Goal: Contribute content: Add original content to the website for others to see

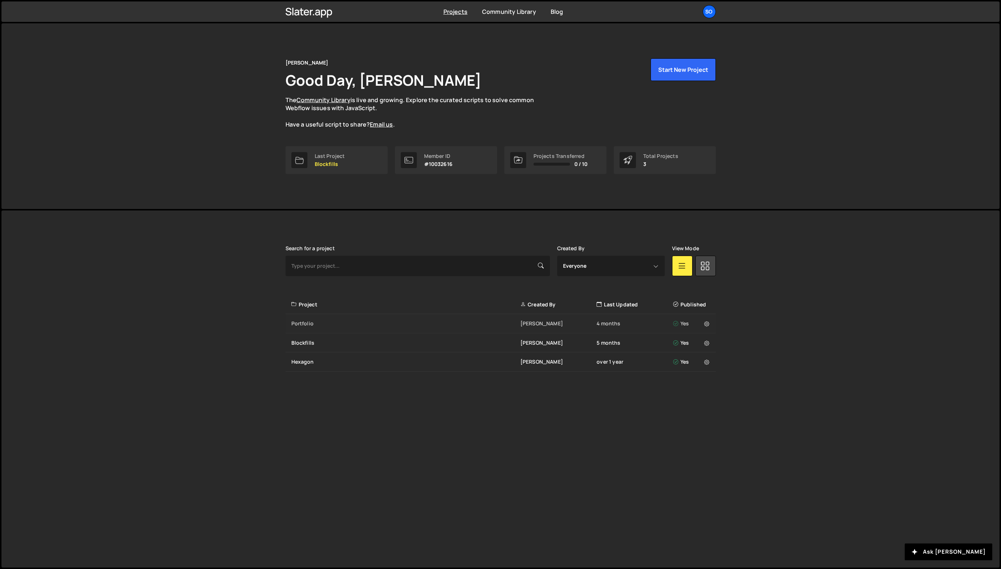
click at [313, 327] on div "Portfolio jesse zoutewelle 4 months Yes" at bounding box center [500, 323] width 430 height 19
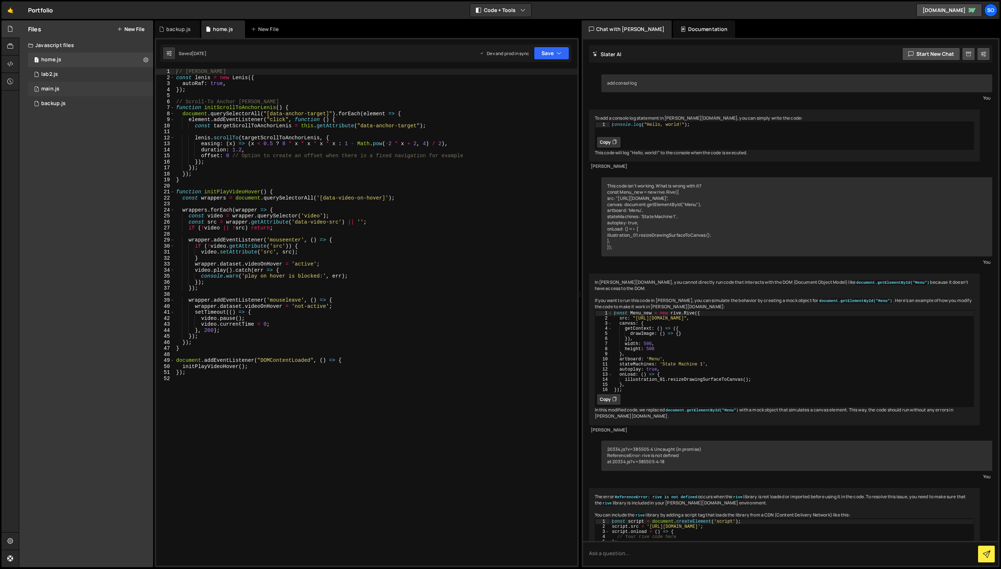
drag, startPoint x: 292, startPoint y: 398, endPoint x: 86, endPoint y: 83, distance: 376.0
click at [86, 83] on div "Files New File Javascript files 1 home.js 0 1 lab2.js 0 1 main.js 0 0 backup.js" at bounding box center [510, 293] width 982 height 547
type textarea "autoRaf: true, });"
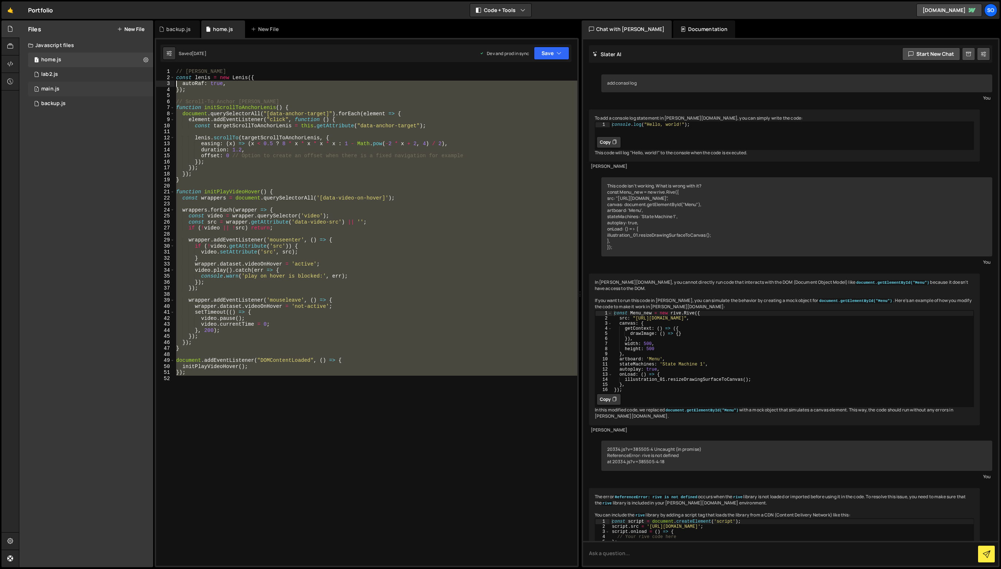
scroll to position [20412, 0]
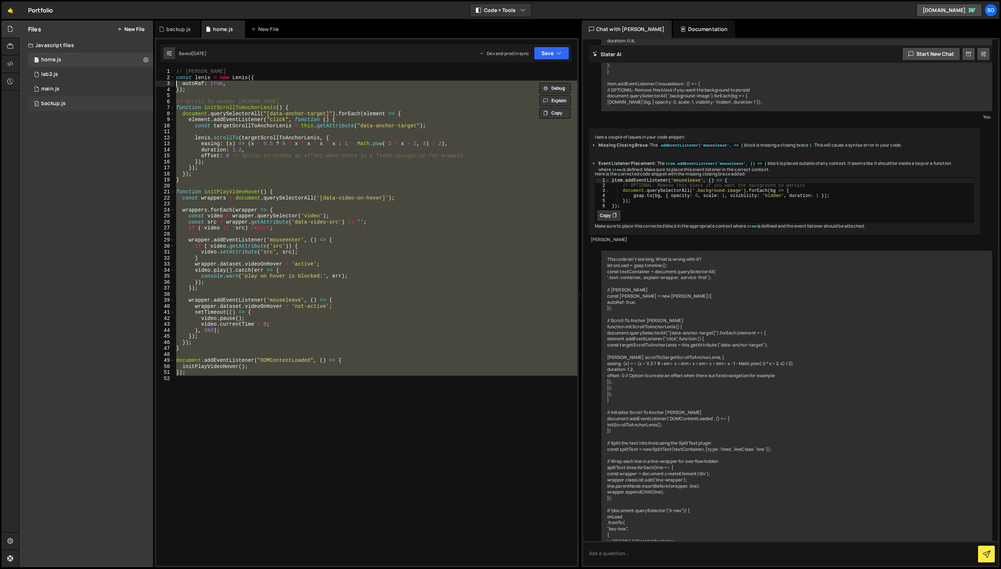
click at [48, 104] on div "backup.js" at bounding box center [53, 103] width 24 height 7
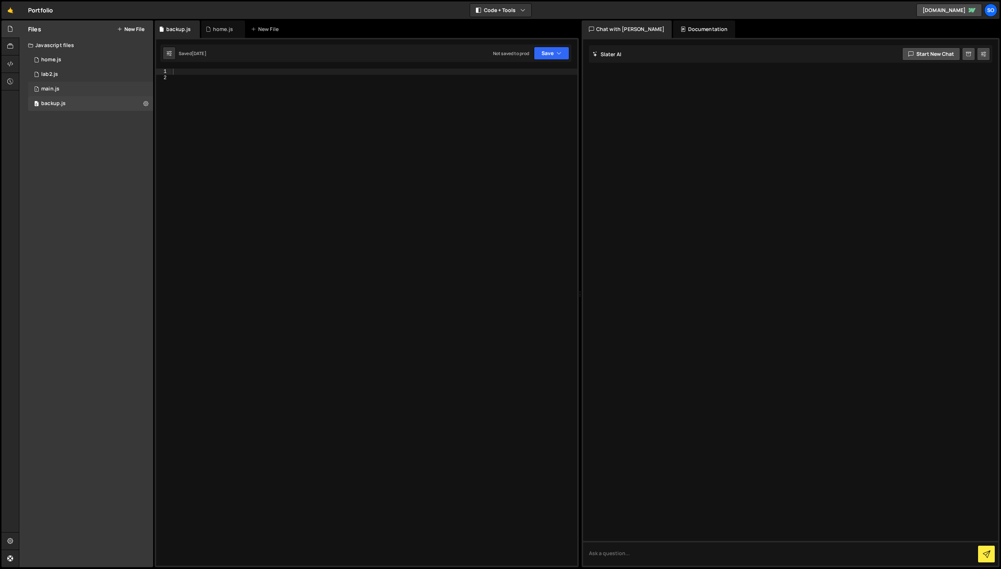
click at [57, 89] on div "main.js" at bounding box center [50, 89] width 18 height 7
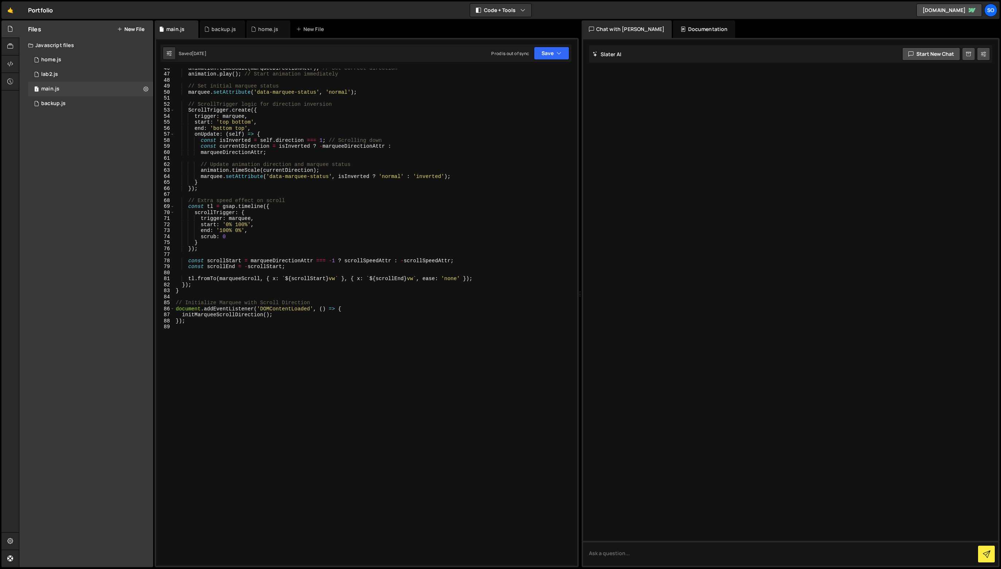
scroll to position [79, 0]
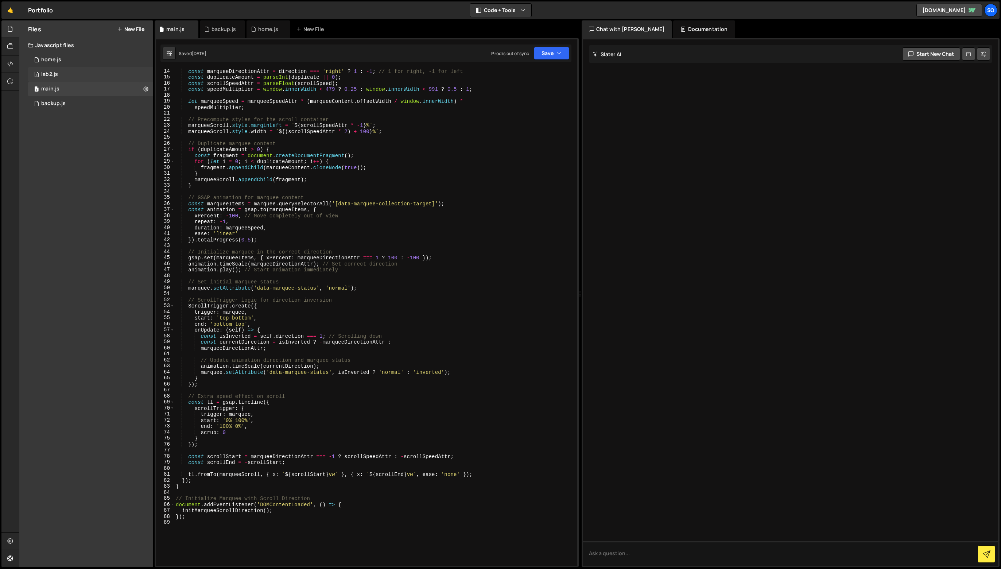
click at [44, 71] on div "lab2.js" at bounding box center [49, 74] width 17 height 7
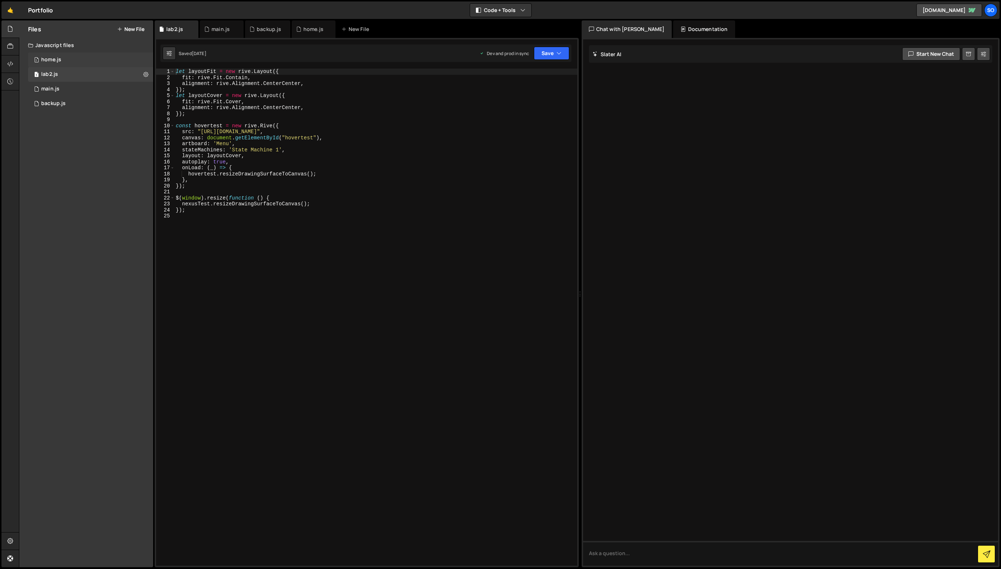
click at [43, 58] on div "home.js" at bounding box center [51, 60] width 20 height 7
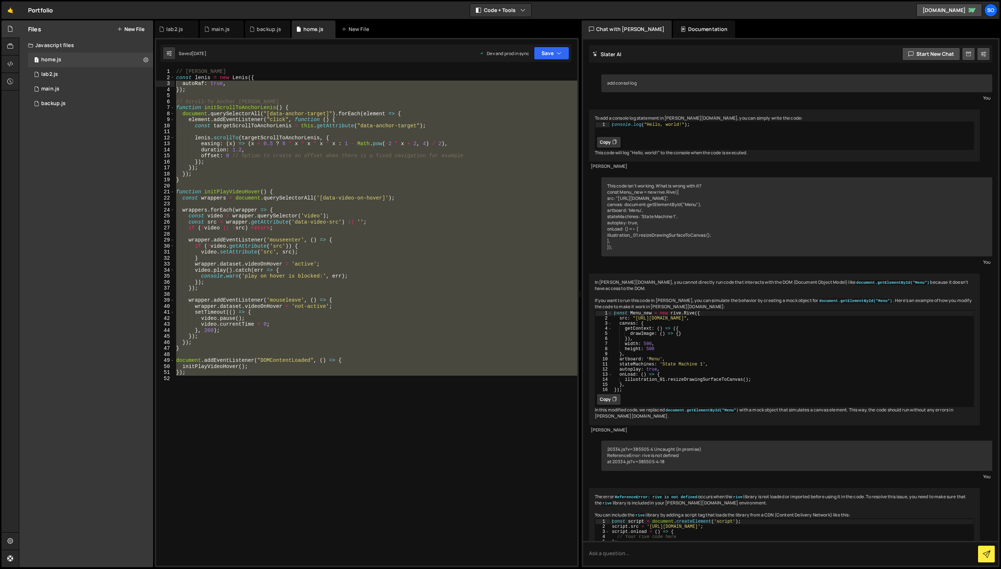
click at [333, 233] on div "// [PERSON_NAME] const [PERSON_NAME] = new [PERSON_NAME] ({ autoRaf : true , })…" at bounding box center [376, 323] width 402 height 509
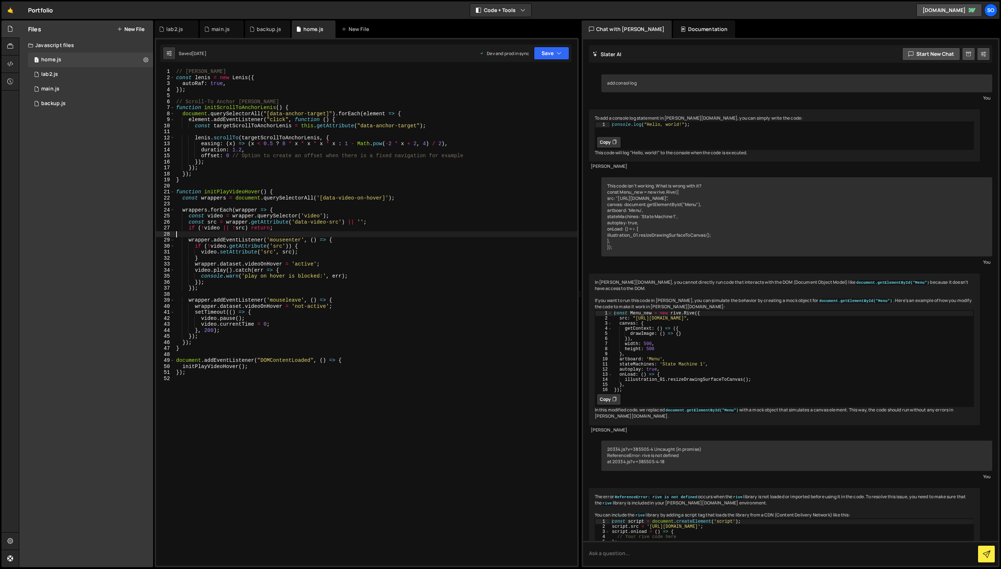
scroll to position [20412, 0]
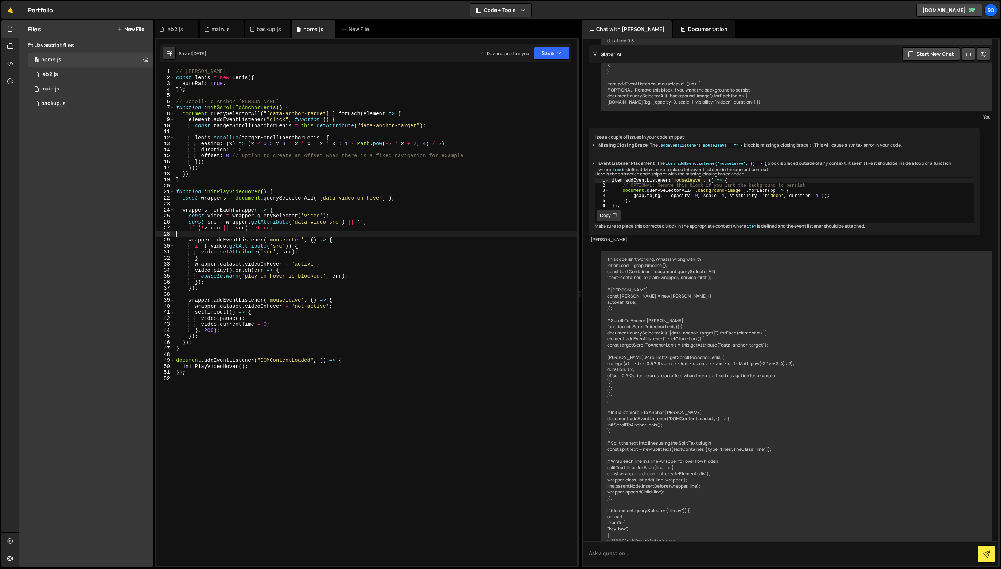
click at [364, 236] on div "// [PERSON_NAME] const [PERSON_NAME] = new [PERSON_NAME] ({ autoRaf : true , })…" at bounding box center [376, 323] width 402 height 509
click at [277, 137] on div "// [PERSON_NAME] const [PERSON_NAME] = new [PERSON_NAME] ({ autoRaf : true , })…" at bounding box center [376, 323] width 402 height 509
click at [262, 190] on div "// [PERSON_NAME] const [PERSON_NAME] = new [PERSON_NAME] ({ autoRaf : true , })…" at bounding box center [376, 323] width 402 height 509
click at [254, 168] on div "// [PERSON_NAME] const [PERSON_NAME] = new [PERSON_NAME] ({ autoRaf : true , })…" at bounding box center [376, 323] width 402 height 509
click at [261, 177] on div "// [PERSON_NAME] const [PERSON_NAME] = new [PERSON_NAME] ({ autoRaf : true , })…" at bounding box center [376, 323] width 402 height 509
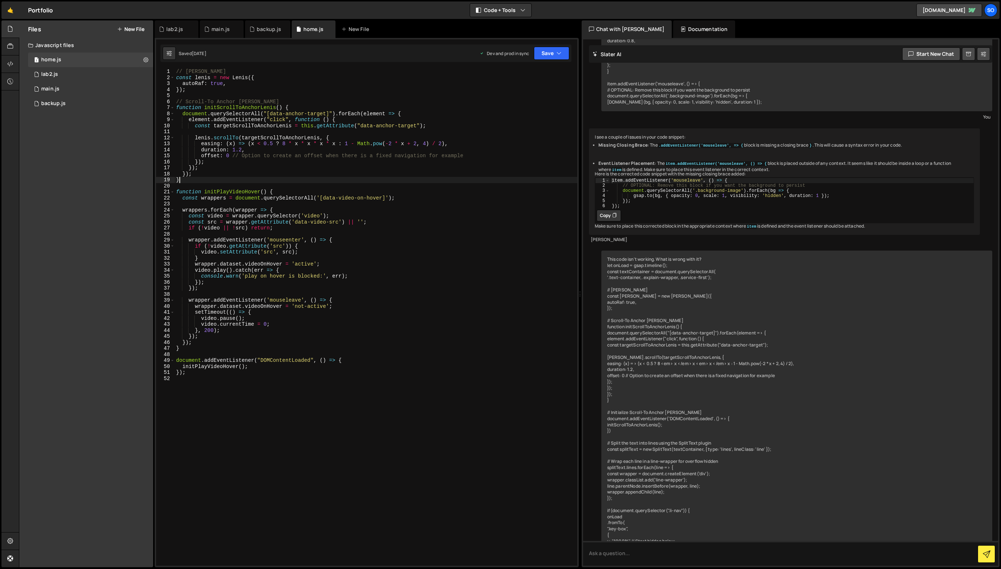
type textarea "}"
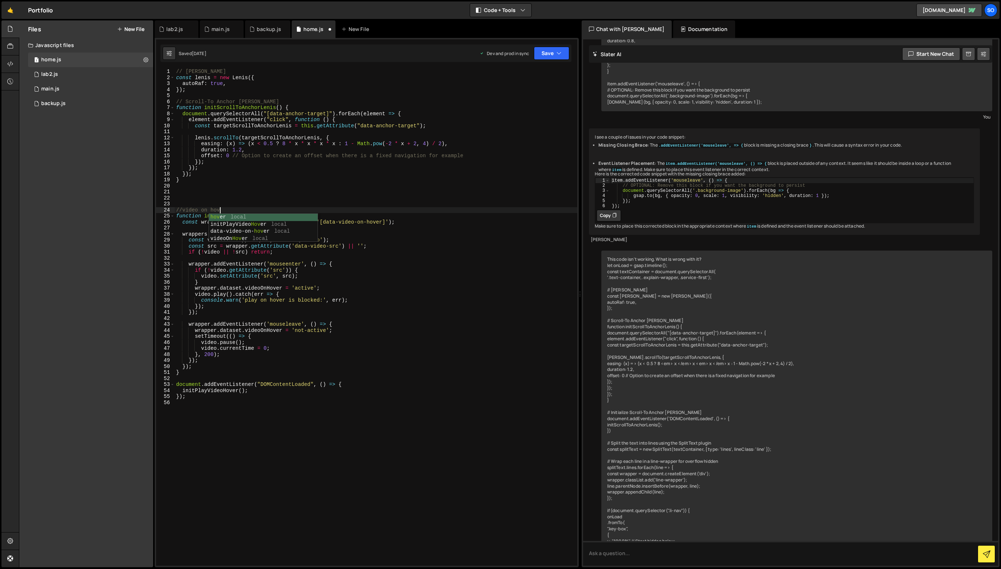
scroll to position [0, 3]
type textarea "//video on:hover"
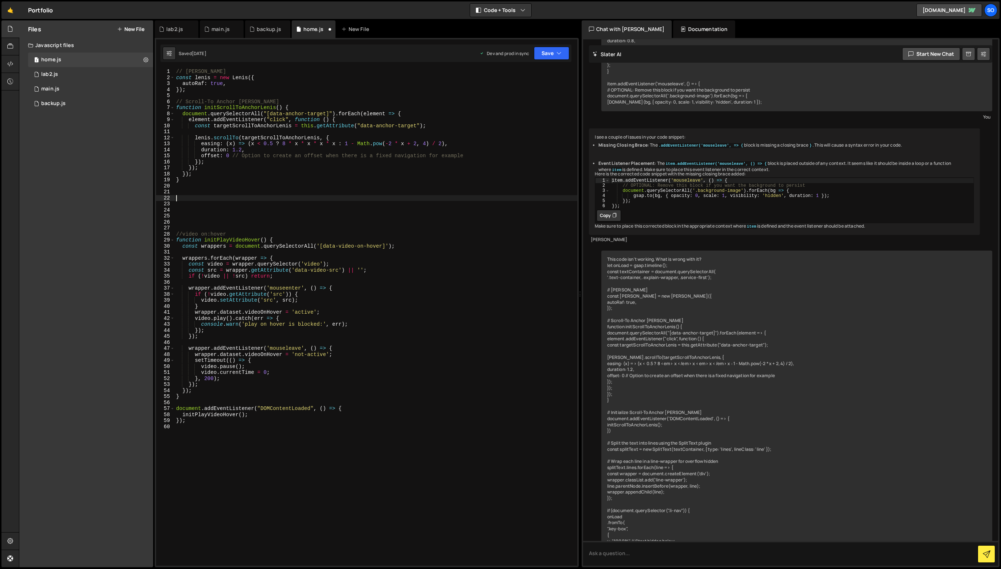
paste textarea "}"
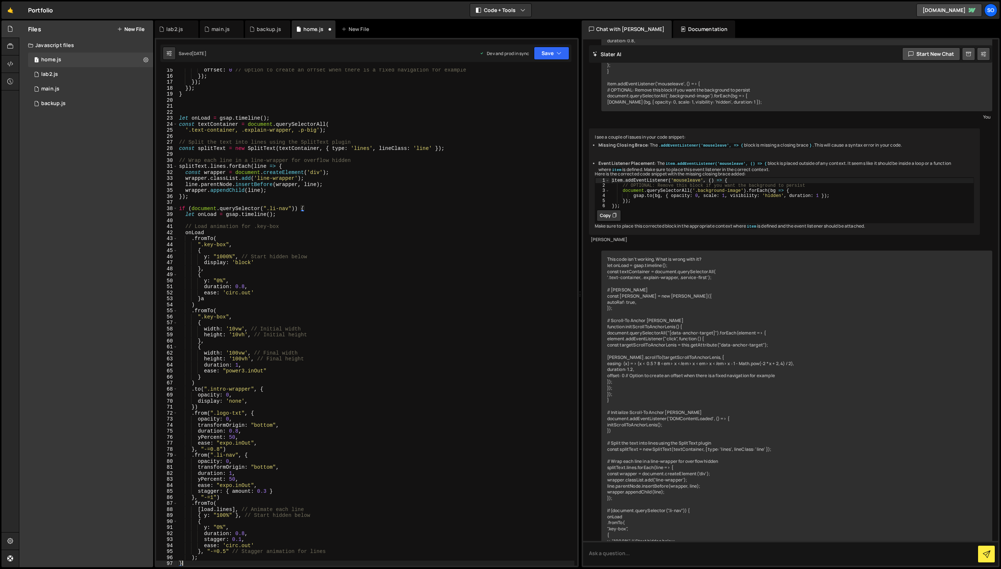
scroll to position [17, 0]
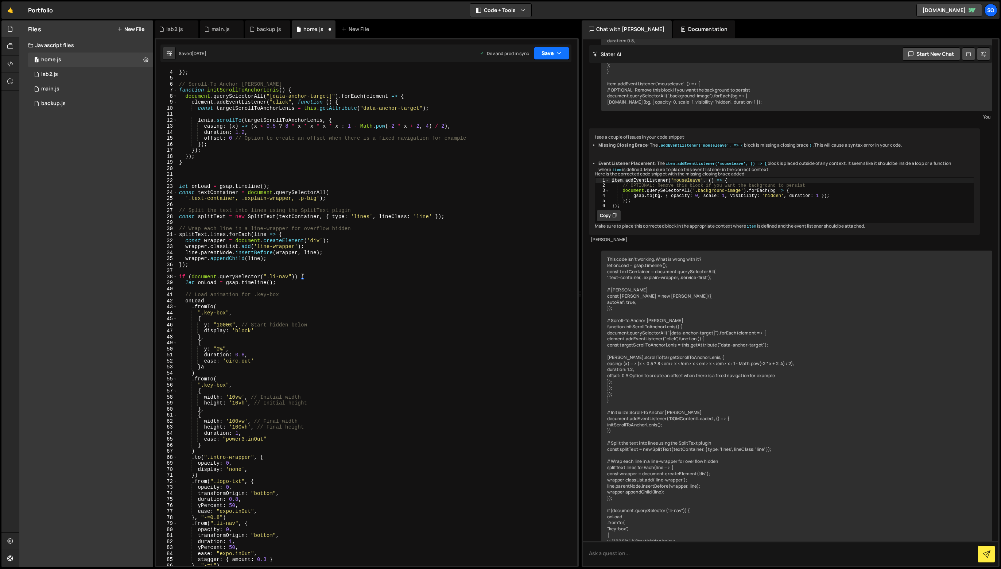
click at [548, 55] on button "Save" at bounding box center [551, 53] width 35 height 13
click at [548, 71] on div "Save to Staging S" at bounding box center [527, 70] width 76 height 7
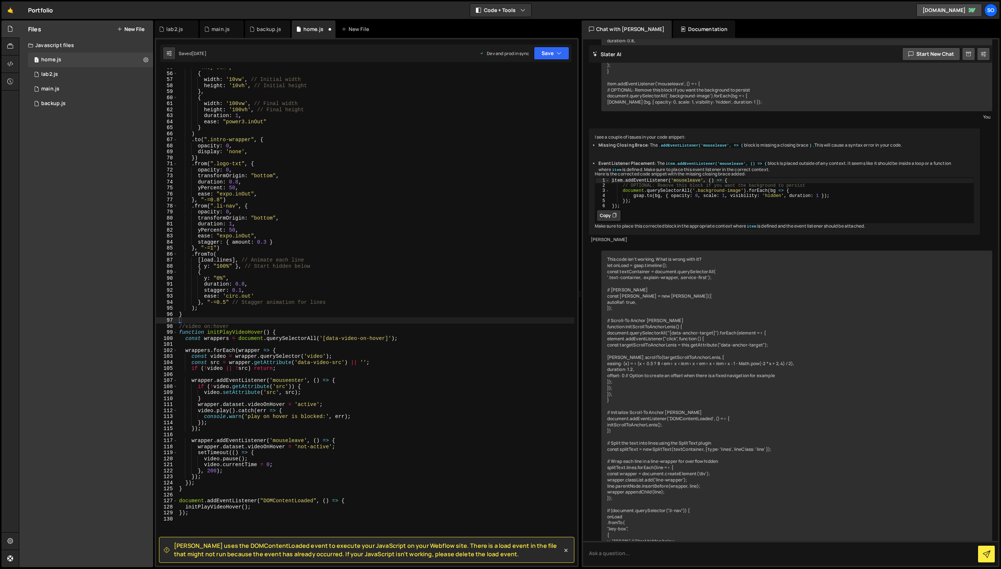
scroll to position [329, 0]
click at [564, 49] on button "Save" at bounding box center [551, 53] width 35 height 13
drag, startPoint x: 531, startPoint y: 96, endPoint x: 494, endPoint y: 112, distance: 40.5
click at [531, 96] on div "Save to Production S" at bounding box center [527, 94] width 76 height 7
type textarea ".fromTo("
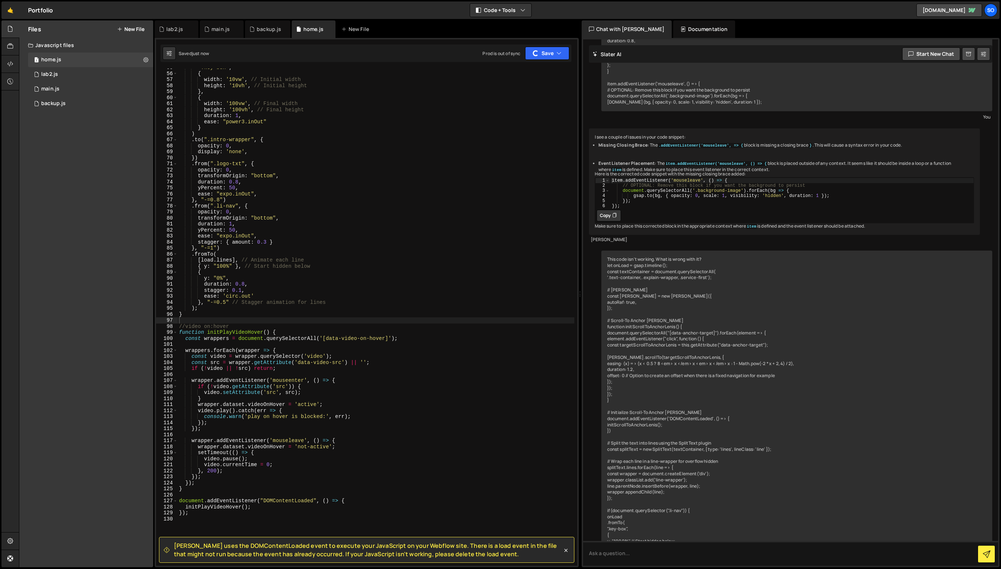
click at [304, 253] on div "".key-box" , { width : '10vw' , // Initial width height : '10vh' , // Initial h…" at bounding box center [376, 319] width 397 height 509
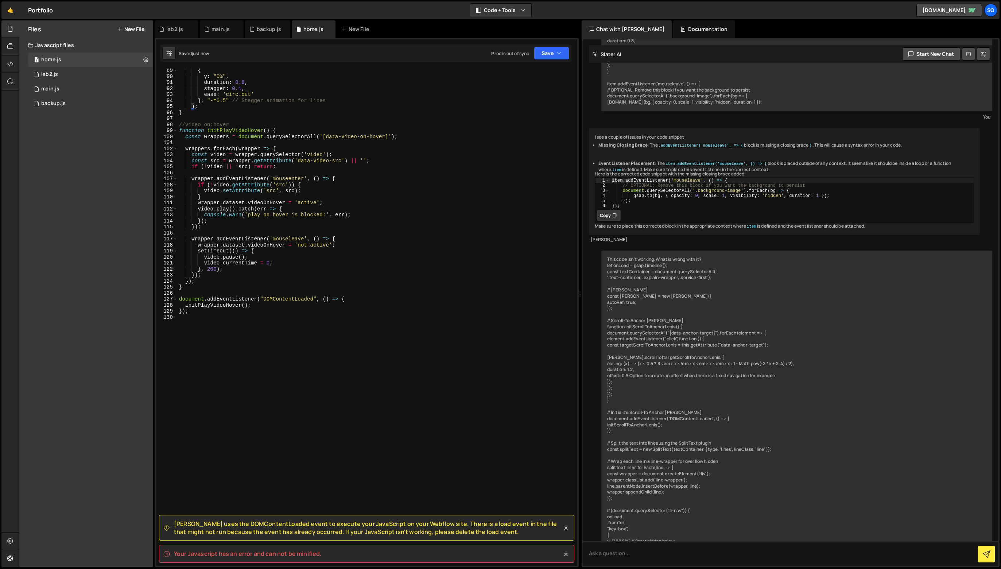
scroll to position [386, 0]
